Goal: Task Accomplishment & Management: Manage account settings

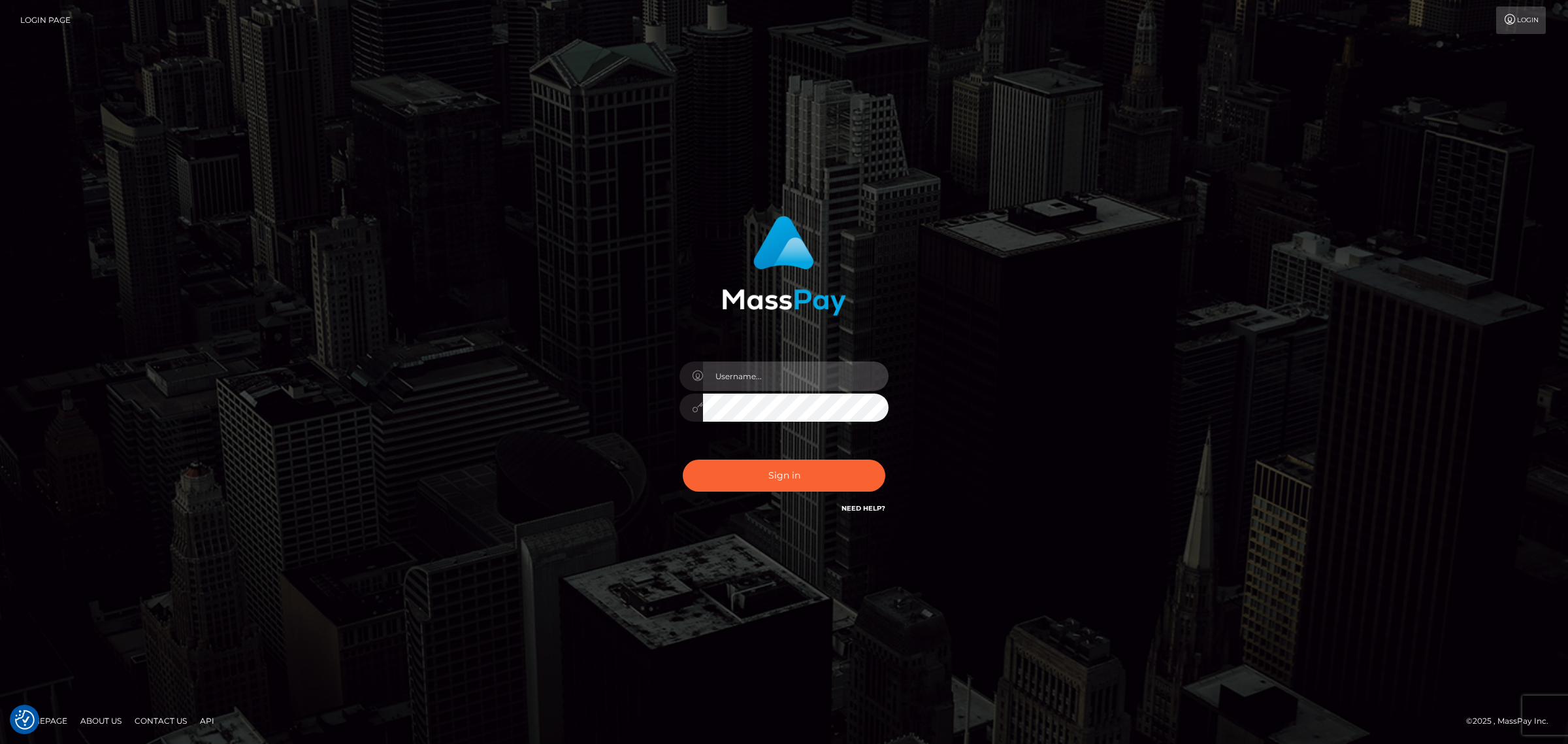
click at [787, 383] on input "text" at bounding box center [796, 376] width 185 height 29
type input "[PERSON_NAME].k"
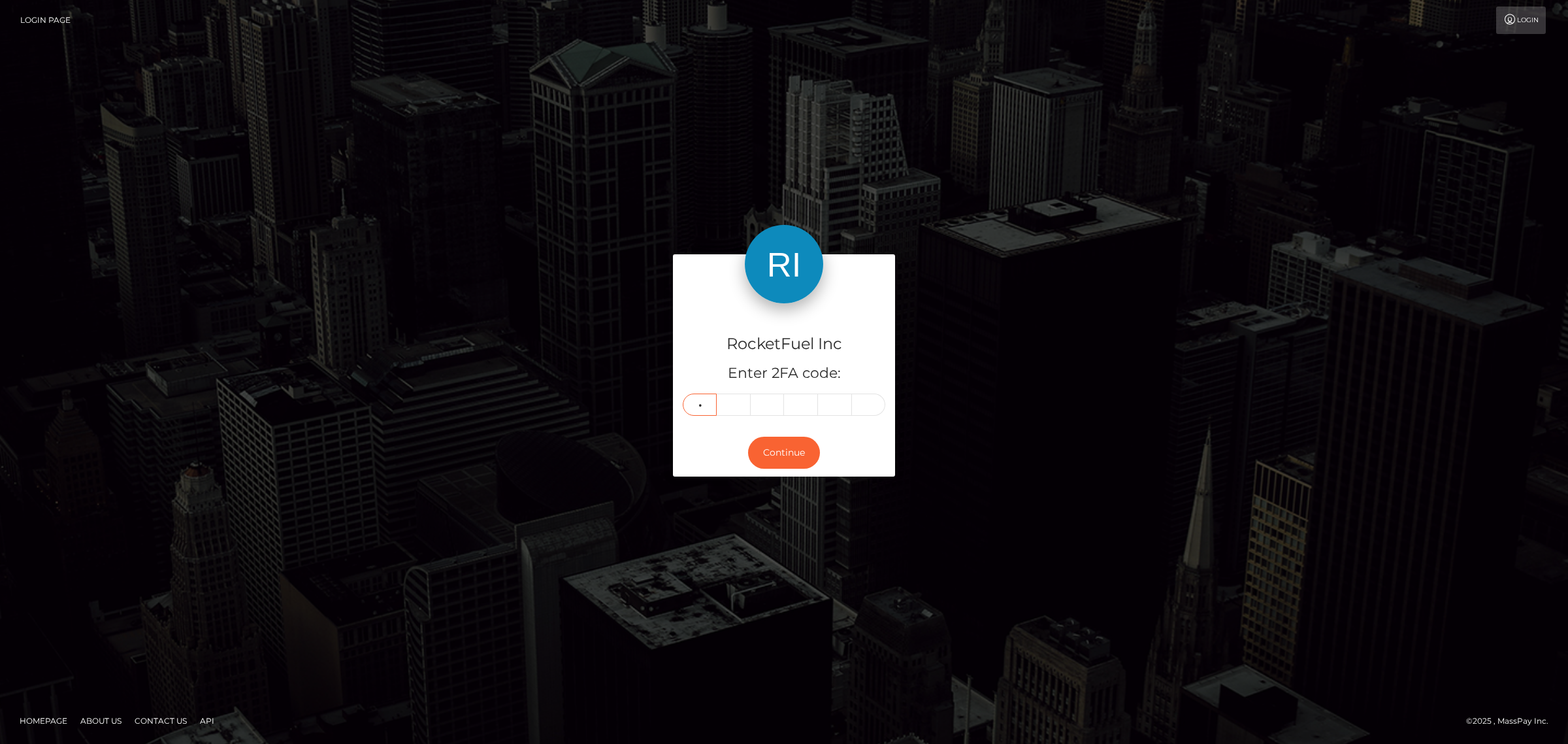
type input "8"
type input "7"
type input "6"
type input "2"
type input "3"
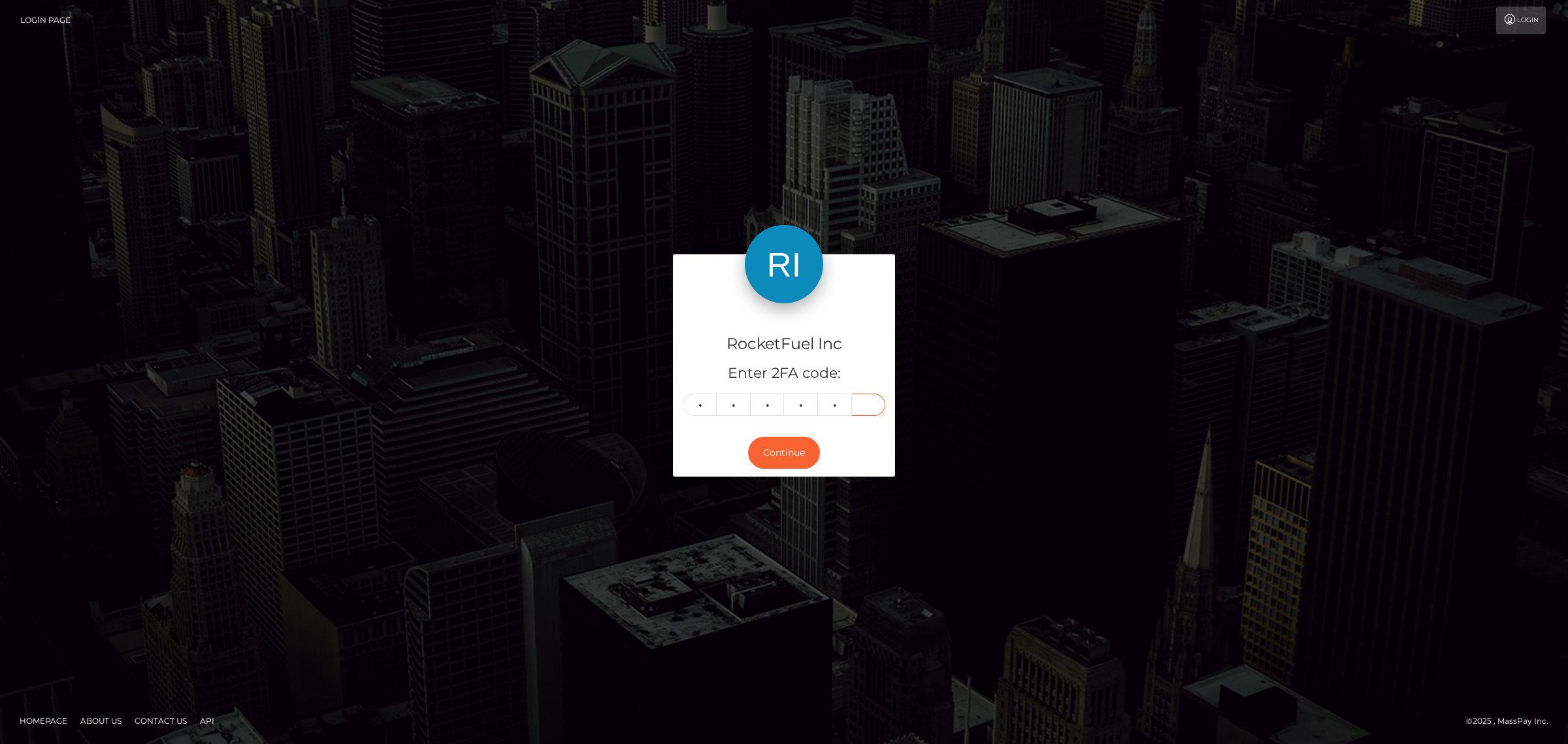
type input "0"
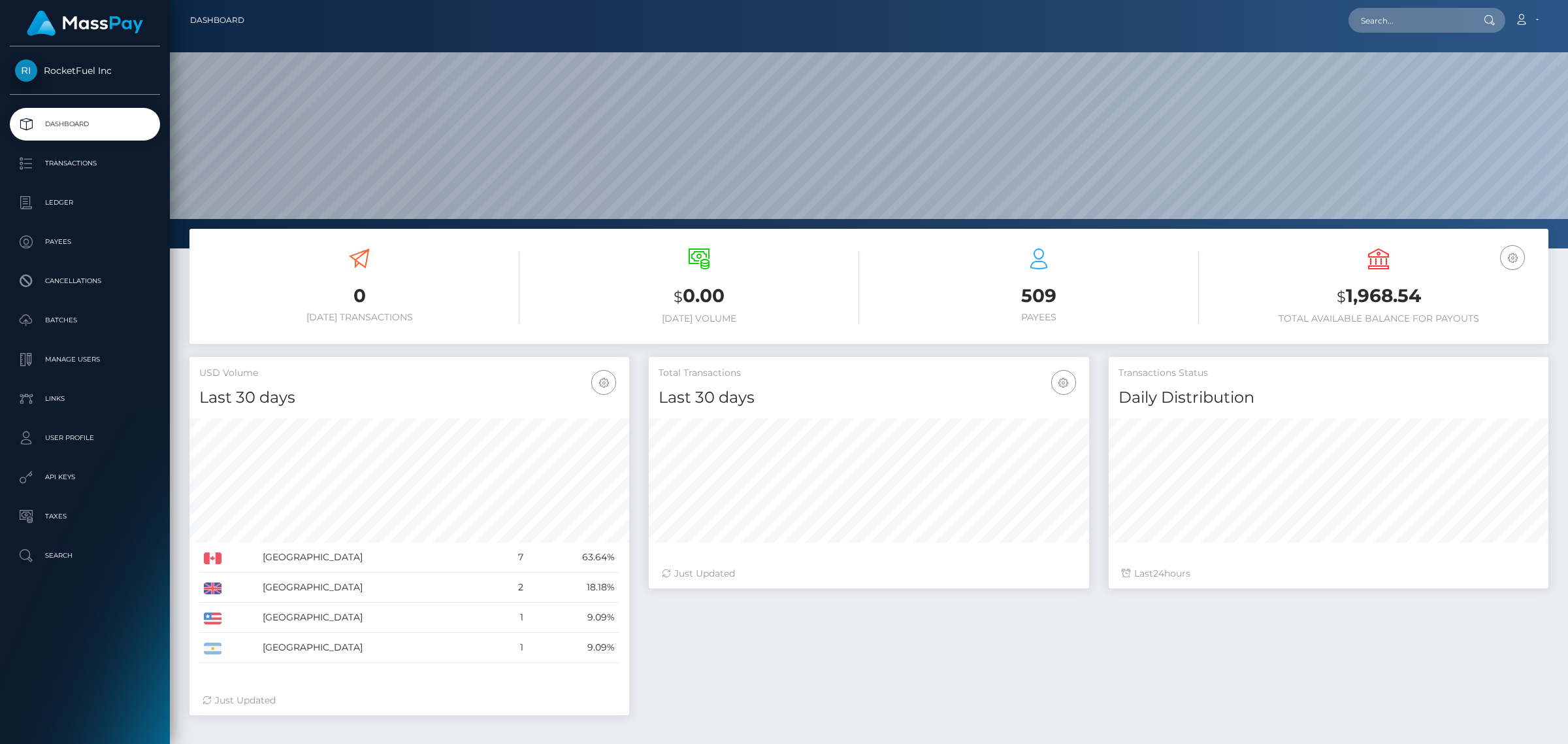
scroll to position [230, 439]
